Goal: Information Seeking & Learning: Find specific fact

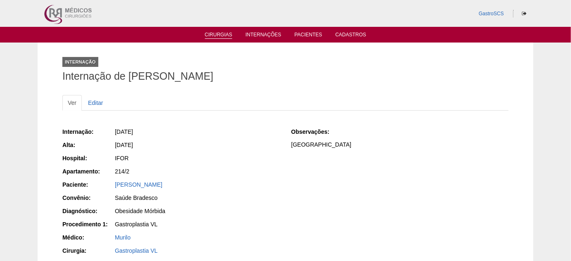
click at [223, 38] on link "Cirurgias" at bounding box center [219, 35] width 28 height 7
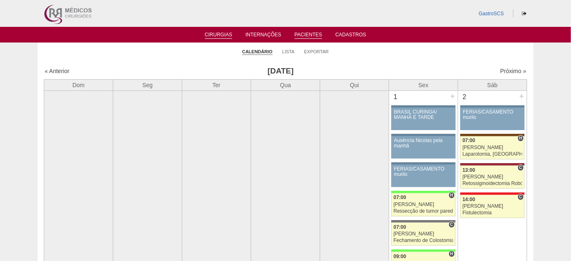
click at [304, 36] on link "Pacientes" at bounding box center [309, 35] width 28 height 7
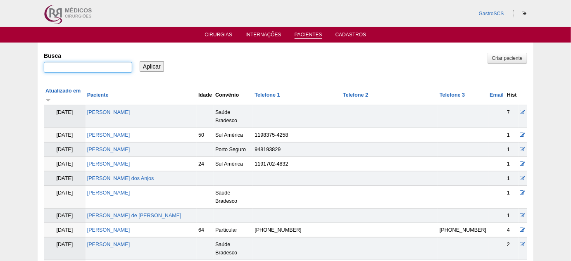
click at [71, 69] on input "Busca" at bounding box center [88, 67] width 88 height 11
paste input "DANIELLA LOPES FERREIRA"
type input ""DANIELLA LOPES FERREIRA ""
click at [140, 61] on input "Aplicar" at bounding box center [152, 66] width 24 height 11
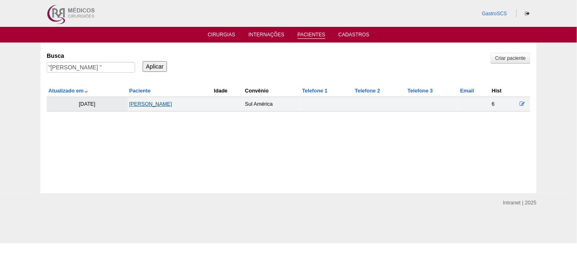
click at [172, 101] on link "Daniella Lopes Ferreira" at bounding box center [150, 104] width 43 height 6
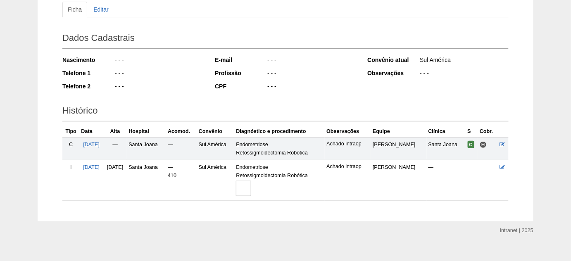
scroll to position [102, 0]
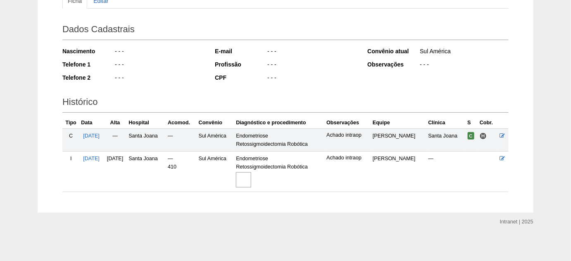
click at [251, 180] on img at bounding box center [243, 179] width 15 height 15
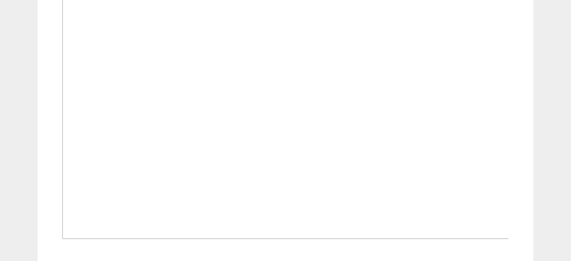
scroll to position [355, 0]
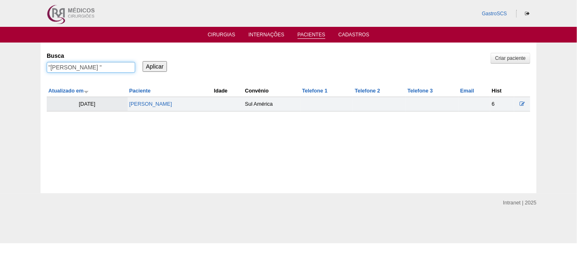
drag, startPoint x: 128, startPoint y: 66, endPoint x: 51, endPoint y: 68, distance: 76.9
click at [51, 68] on input ""DANIELLA LOPES FERREIRA "" at bounding box center [91, 67] width 88 height 11
paste input "Rita de Cassia Bassi"
type input ""Rita de Cassia Bassi ""
click at [158, 64] on input "Aplicar" at bounding box center [155, 66] width 24 height 11
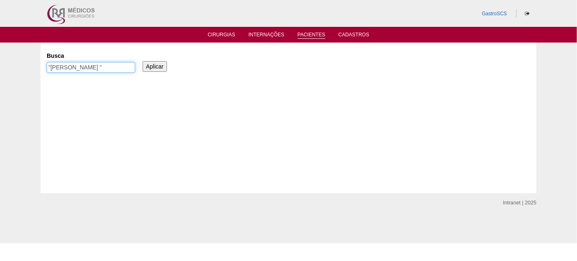
click at [115, 68] on input ""Rita de Cassia Bassi "" at bounding box center [91, 67] width 88 height 11
type input """
type input "RITA"
click at [143, 61] on input "Aplicar" at bounding box center [155, 66] width 24 height 11
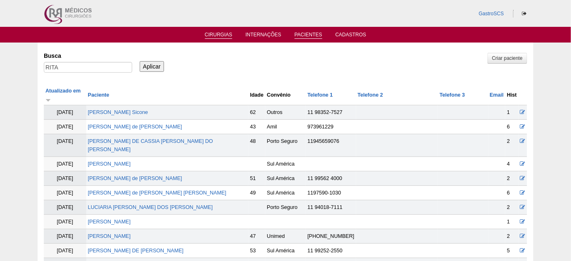
click at [214, 36] on link "Cirurgias" at bounding box center [219, 35] width 28 height 7
